Goal: Task Accomplishment & Management: Manage account settings

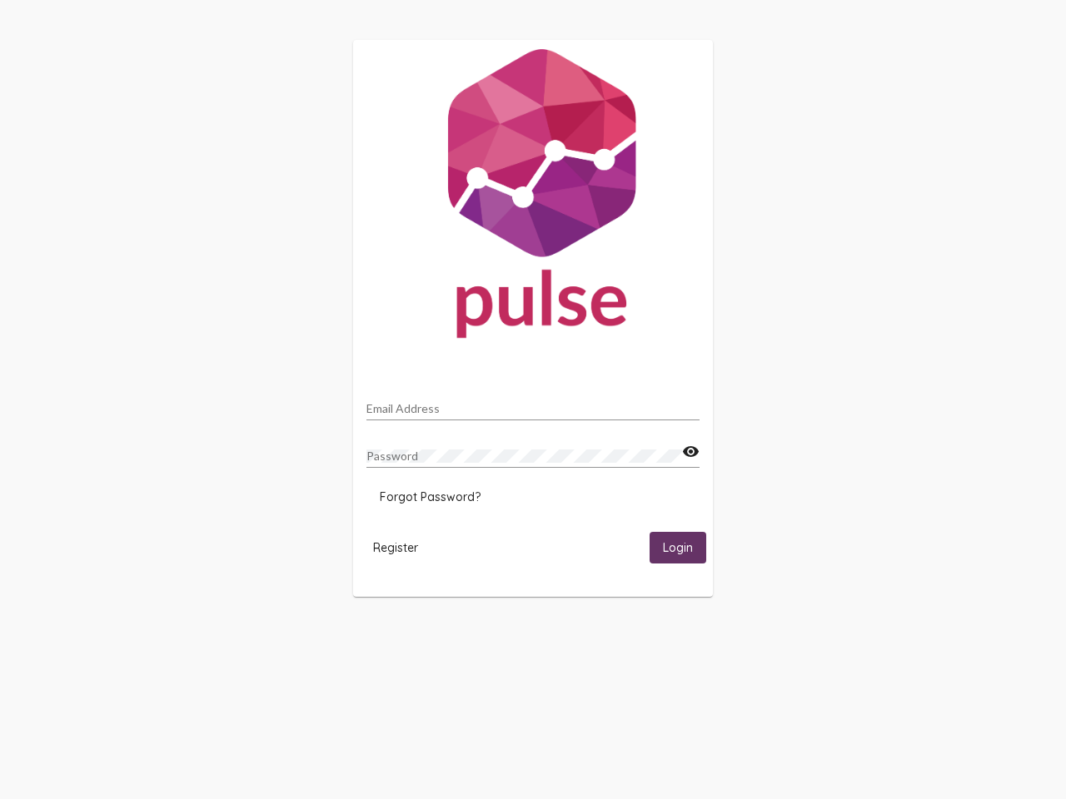
click at [533, 404] on input "Email Address" at bounding box center [532, 408] width 333 height 13
click at [690, 452] on mat-icon "visibility" at bounding box center [690, 452] width 17 height 20
click at [430, 497] on span "Forgot Password?" at bounding box center [430, 496] width 101 height 15
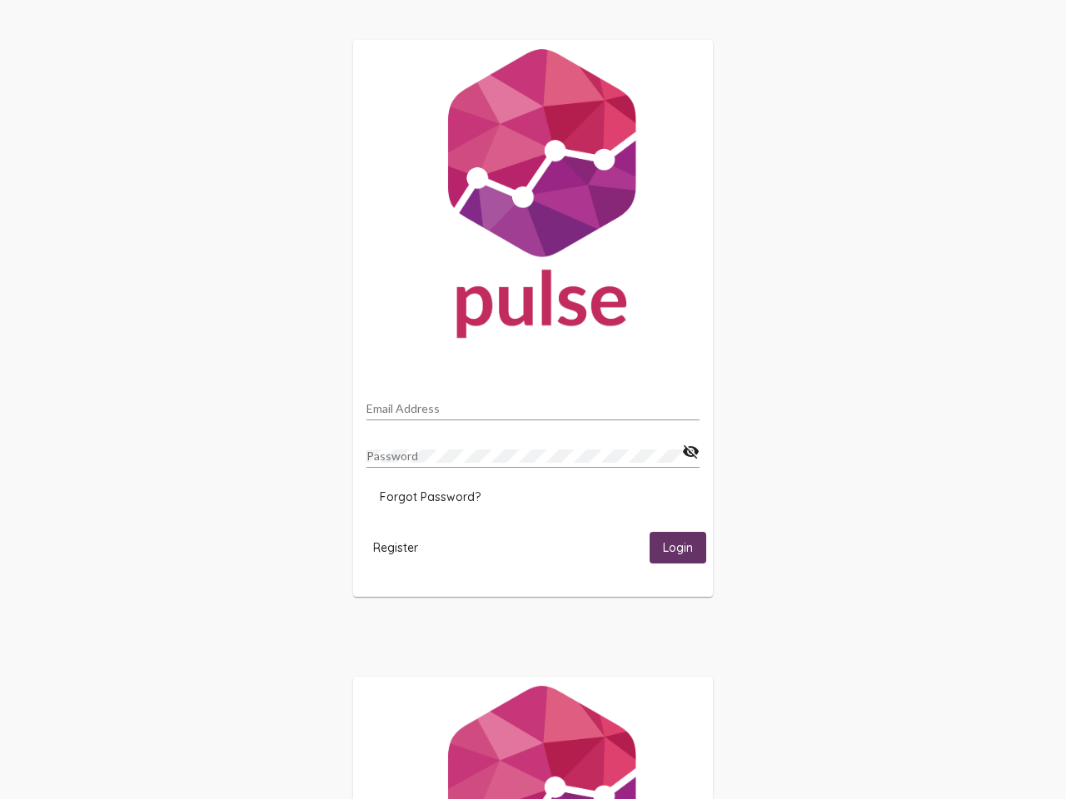
click at [395, 547] on span "Register" at bounding box center [395, 547] width 45 height 15
click at [678, 547] on html "Email Address Password visibility_off Forgot Password? Register Login" at bounding box center [533, 539] width 1066 height 1078
